Goal: Transaction & Acquisition: Purchase product/service

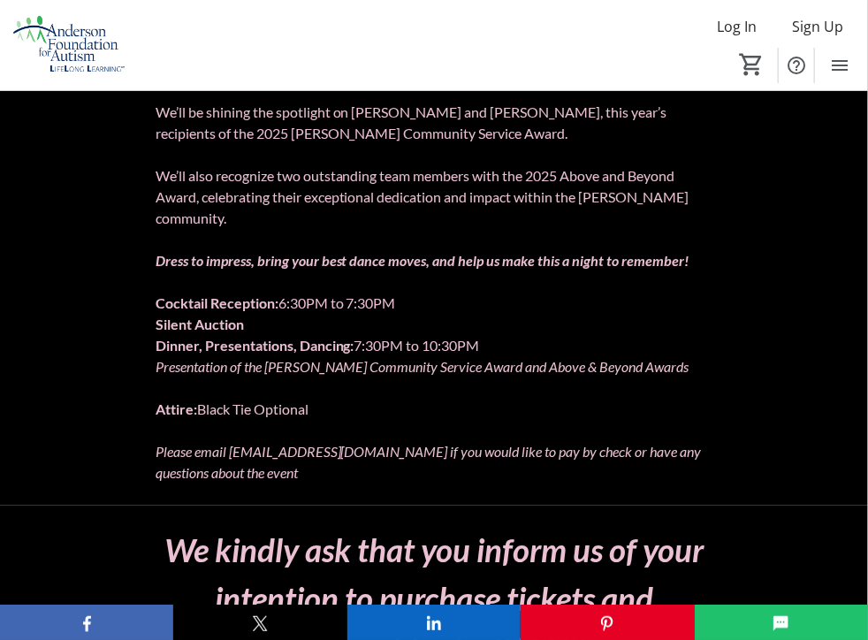
scroll to position [1060, 0]
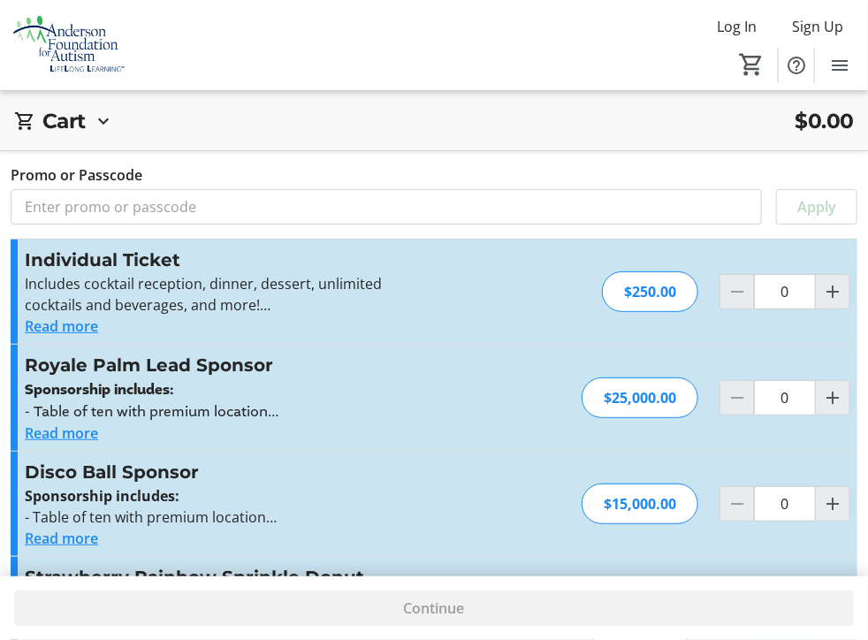
click at [60, 315] on button "Read more" at bounding box center [61, 325] width 73 height 21
